Goal: Navigation & Orientation: Find specific page/section

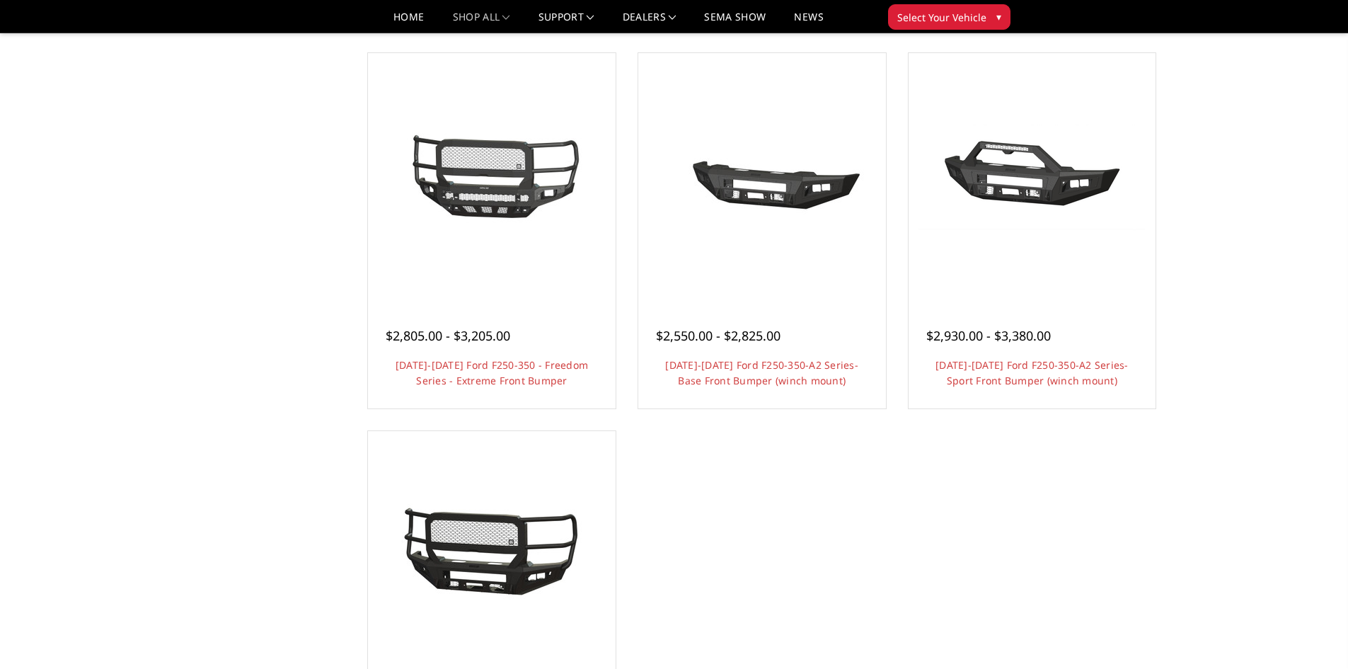
scroll to position [849, 0]
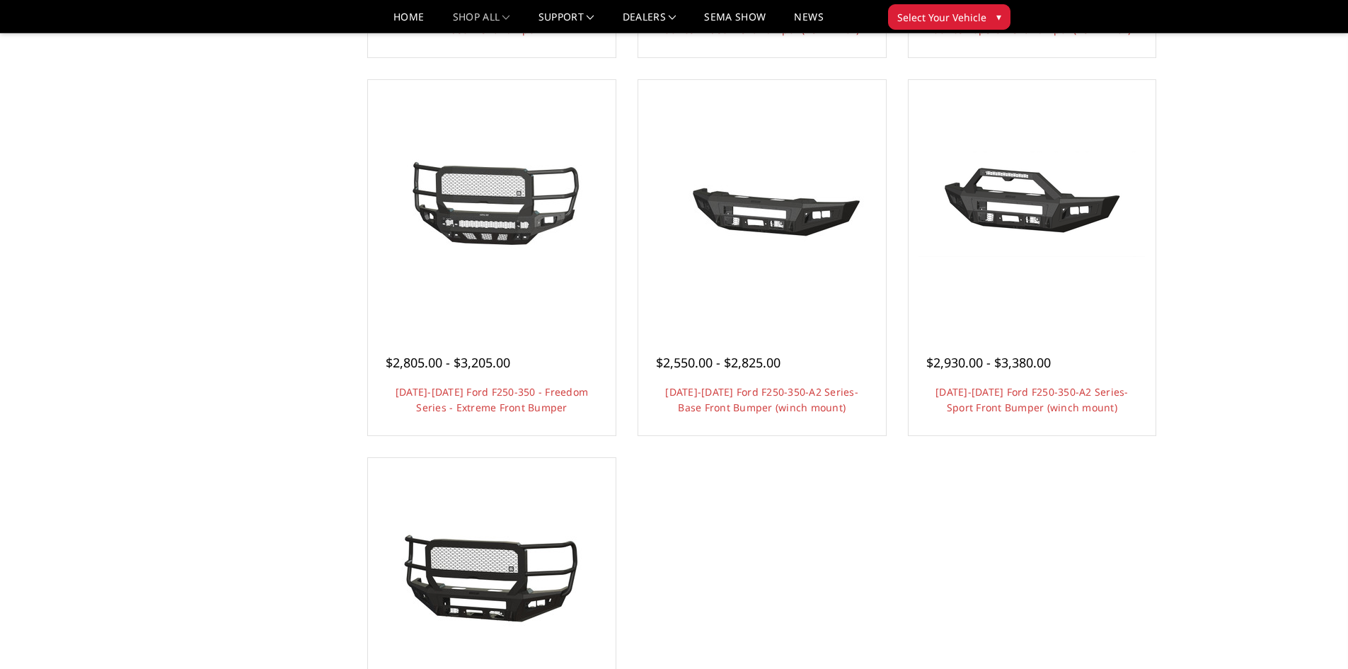
click at [1079, 21] on div "Account Sign in Register Cart 0 Search Search Categories Bronco [DATE]-[DATE] B…" at bounding box center [1107, 16] width 173 height 31
click at [229, 22] on div at bounding box center [240, 16] width 173 height 31
click at [1242, 217] on div "Home Truck [PERSON_NAME] Front Bumpers [DATE]-[DATE] Ford F250/F350 Categories …" at bounding box center [674, 26] width 1348 height 1659
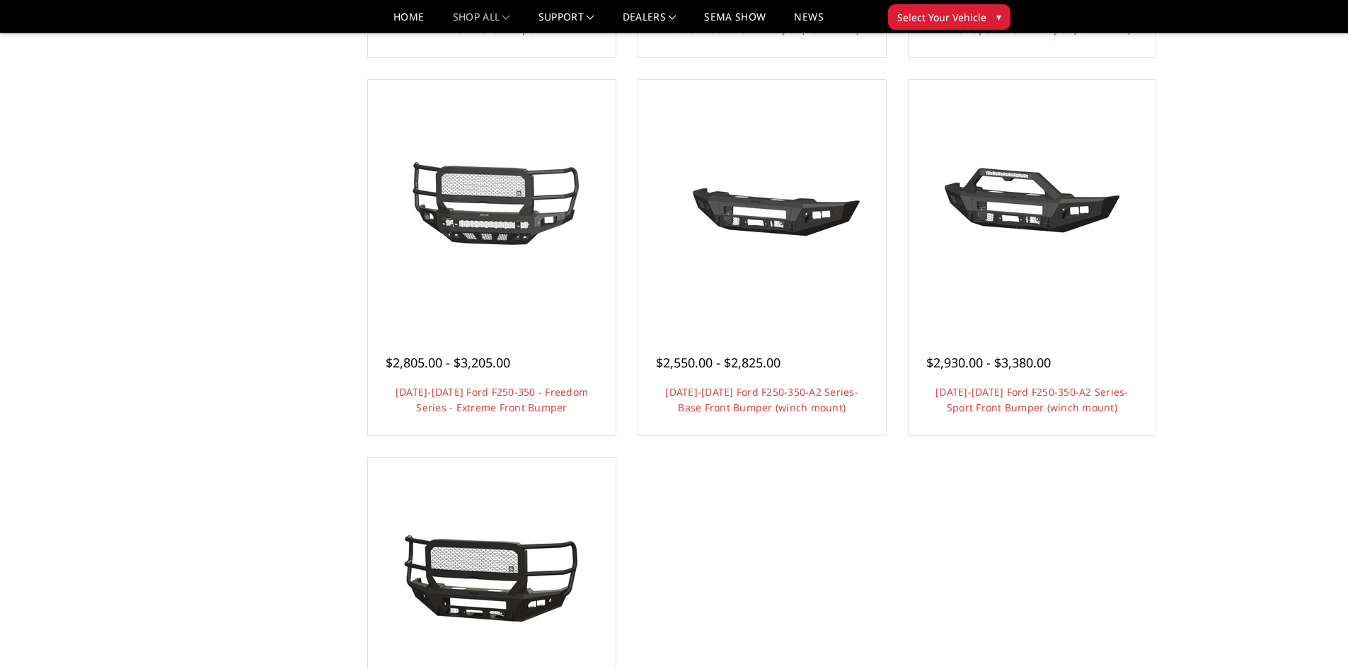
click at [1268, 329] on div "Home Truck [PERSON_NAME] Front Bumpers [DATE]-[DATE] Ford F250/F350 Categories …" at bounding box center [674, 26] width 1348 height 1659
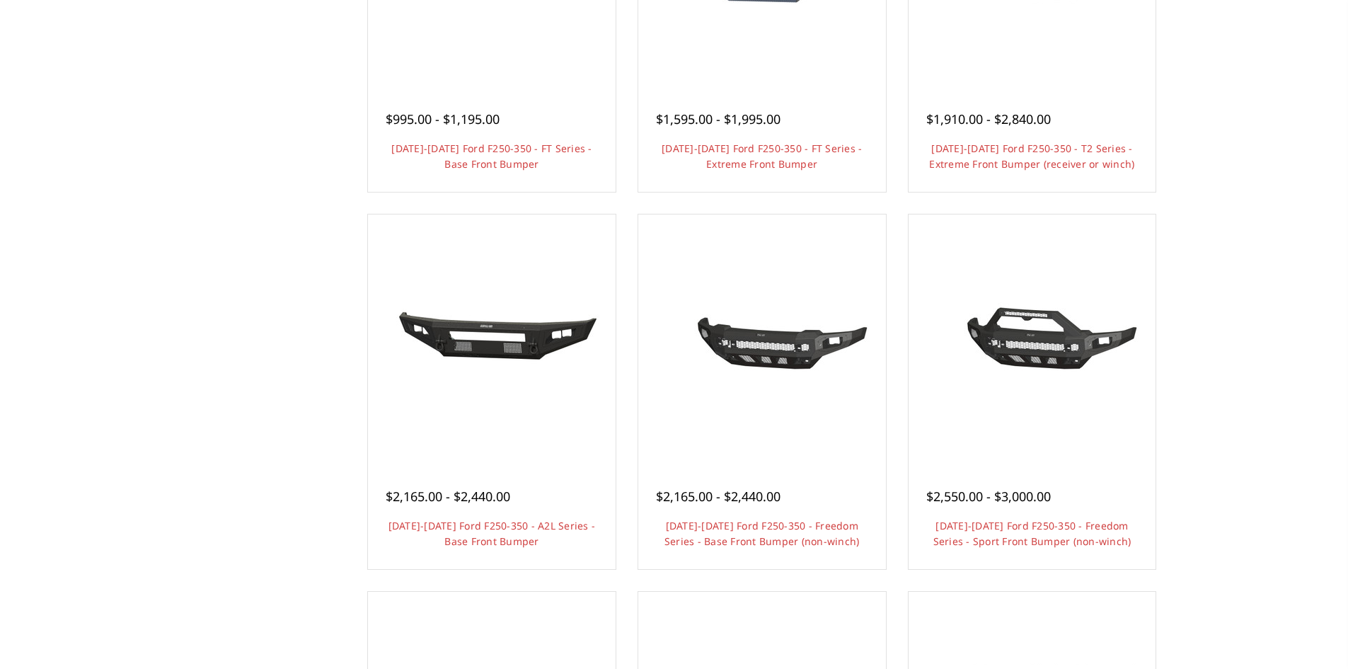
scroll to position [0, 0]
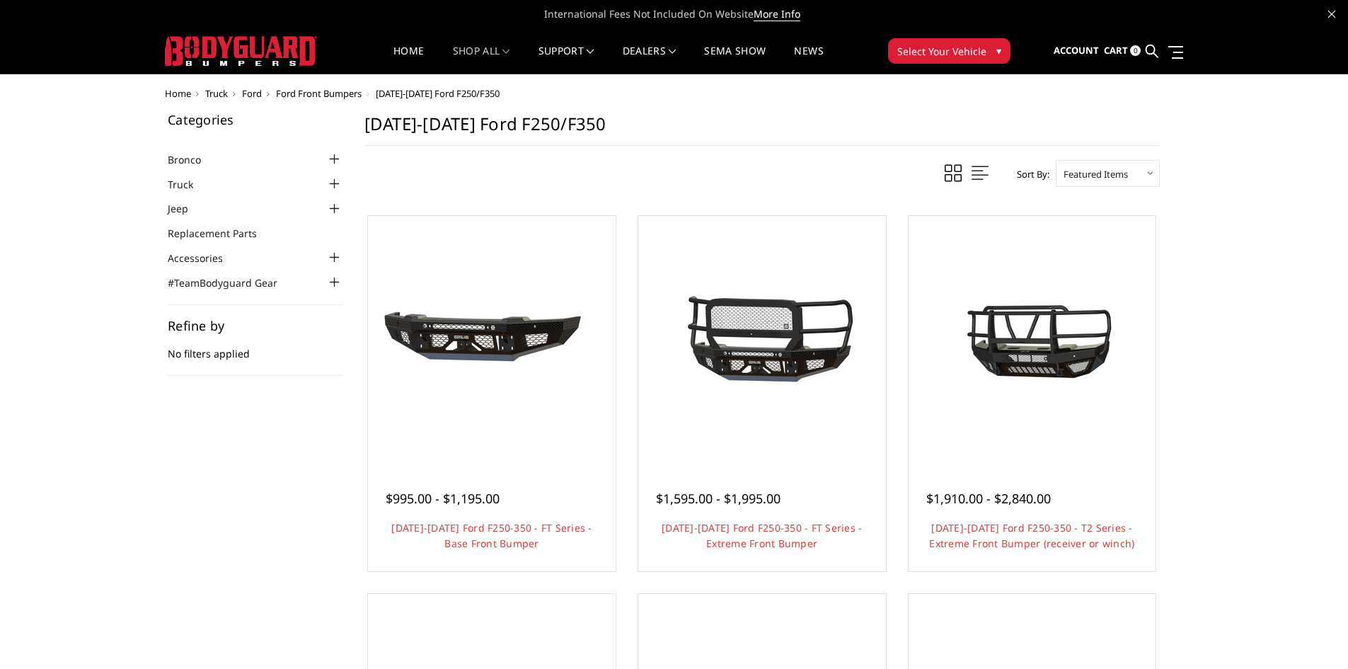
click at [1332, 15] on icon at bounding box center [1331, 14] width 7 height 7
